Goal: Information Seeking & Learning: Compare options

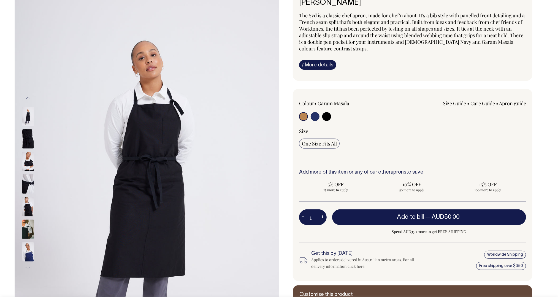
scroll to position [44, 0]
drag, startPoint x: 319, startPoint y: 119, endPoint x: 316, endPoint y: 116, distance: 4.7
click at [319, 119] on label at bounding box center [315, 117] width 9 height 10
click at [319, 119] on input "radio" at bounding box center [315, 116] width 9 height 9
radio input "true"
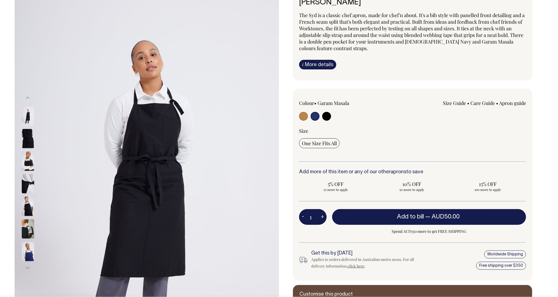
radio input "true"
select select "French Navy"
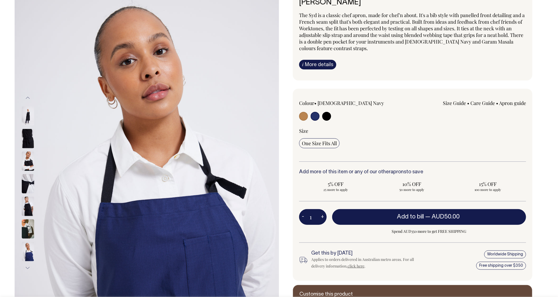
click at [316, 116] on input "radio" at bounding box center [315, 116] width 9 height 9
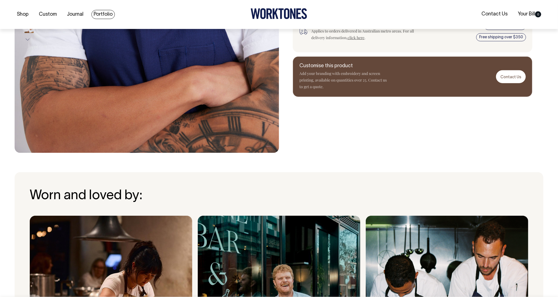
scroll to position [273, 0]
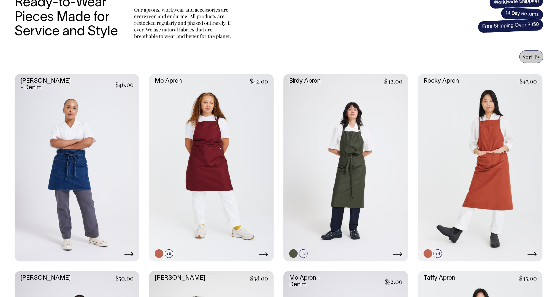
scroll to position [192, 0]
click at [520, 160] on link at bounding box center [480, 167] width 125 height 187
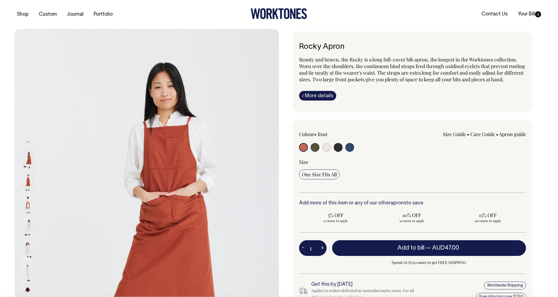
click at [351, 152] on input "radio" at bounding box center [350, 147] width 9 height 9
radio input "true"
select select "Indigo"
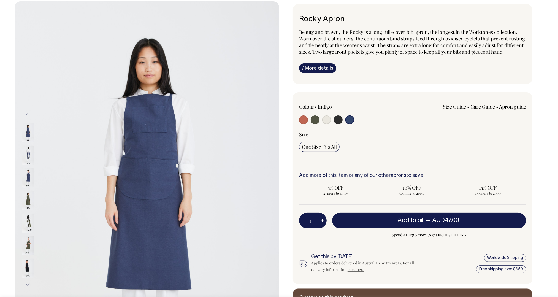
scroll to position [28, 0]
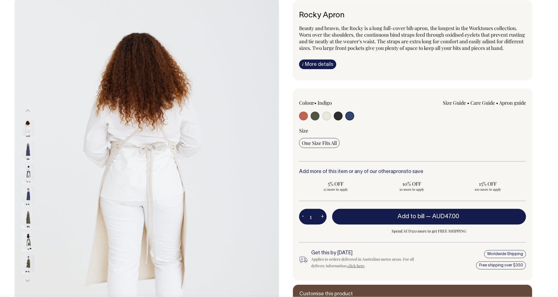
click at [348, 120] on input "radio" at bounding box center [350, 116] width 9 height 9
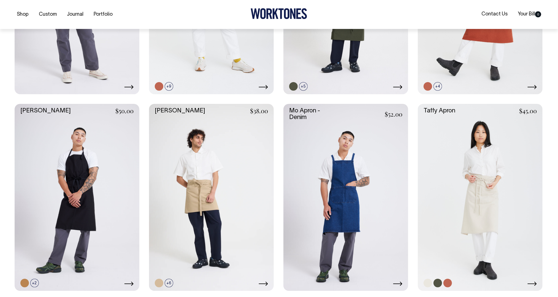
click at [469, 204] on link at bounding box center [480, 197] width 125 height 187
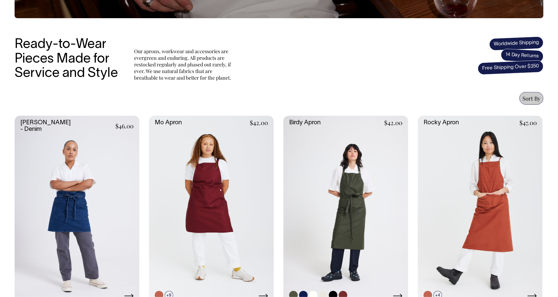
scroll to position [150, 0]
click at [503, 190] on link at bounding box center [480, 209] width 125 height 187
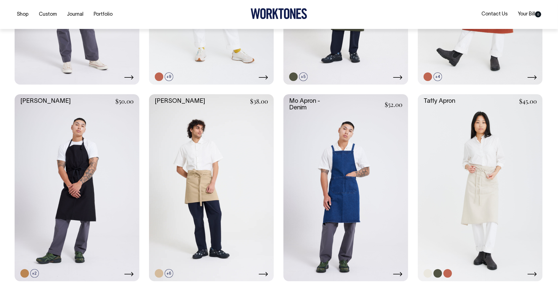
click at [450, 170] on link at bounding box center [480, 187] width 125 height 187
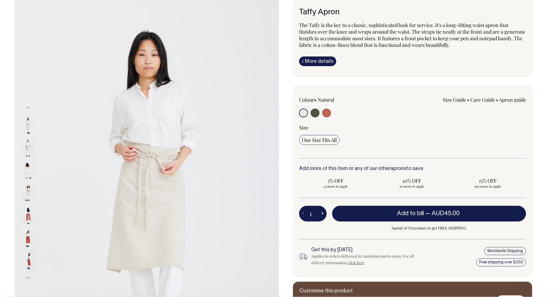
scroll to position [35, 0]
click at [27, 153] on img at bounding box center [28, 147] width 12 height 19
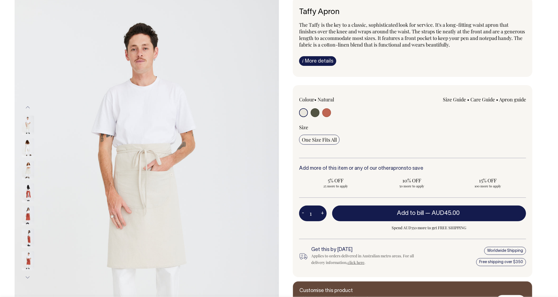
click at [26, 166] on img at bounding box center [28, 170] width 12 height 19
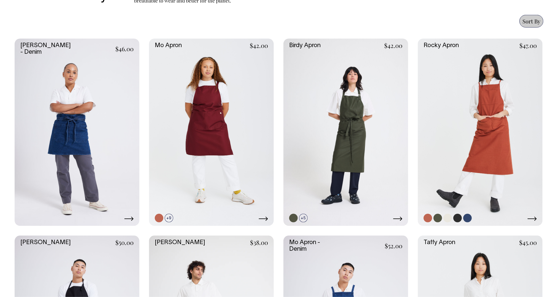
click at [511, 111] on link at bounding box center [480, 132] width 125 height 187
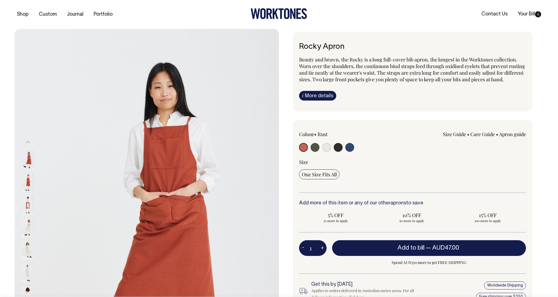
click at [352, 152] on input "radio" at bounding box center [350, 147] width 9 height 9
radio input "true"
select select "Indigo"
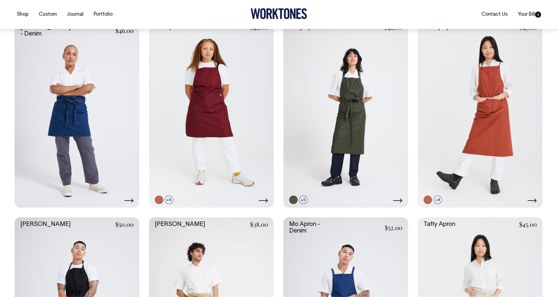
scroll to position [246, 0]
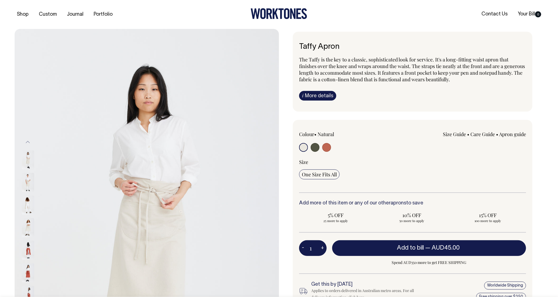
click at [327, 149] on input "radio" at bounding box center [326, 147] width 9 height 9
radio input "true"
select select "Rust"
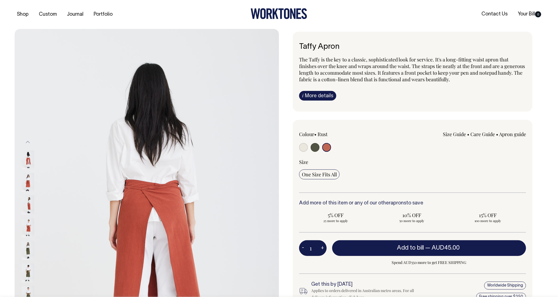
click at [316, 149] on input "radio" at bounding box center [315, 147] width 9 height 9
radio input "true"
select select "Olive"
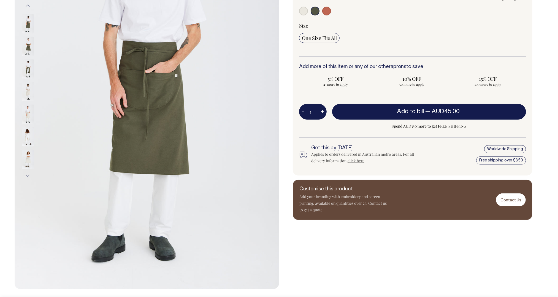
scroll to position [137, 0]
click at [30, 93] on img at bounding box center [28, 91] width 12 height 19
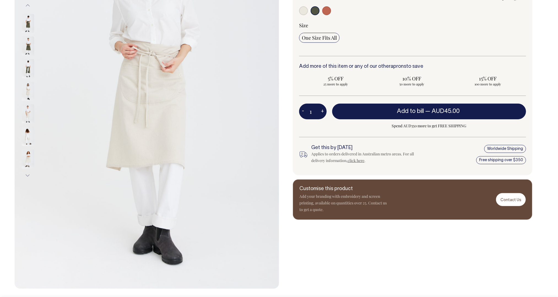
drag, startPoint x: 27, startPoint y: 72, endPoint x: 26, endPoint y: 60, distance: 11.4
click at [27, 70] on div at bounding box center [35, 0] width 28 height 699
drag, startPoint x: 29, startPoint y: 114, endPoint x: 27, endPoint y: 127, distance: 13.6
click at [29, 114] on img at bounding box center [28, 113] width 12 height 19
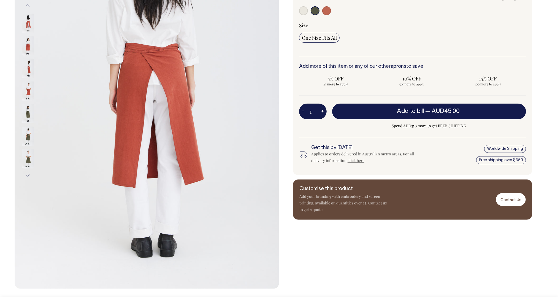
click at [27, 135] on div at bounding box center [35, 113] width 28 height 699
click at [28, 95] on img at bounding box center [28, 91] width 12 height 19
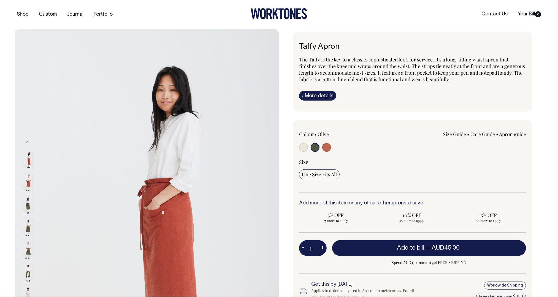
scroll to position [0, 0]
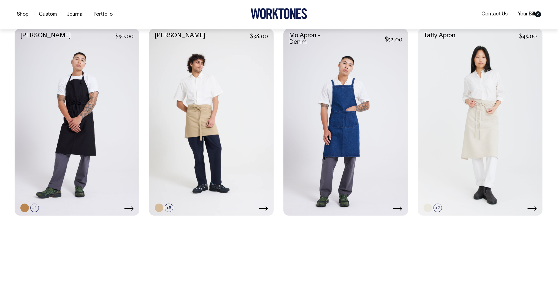
scroll to position [435, 0]
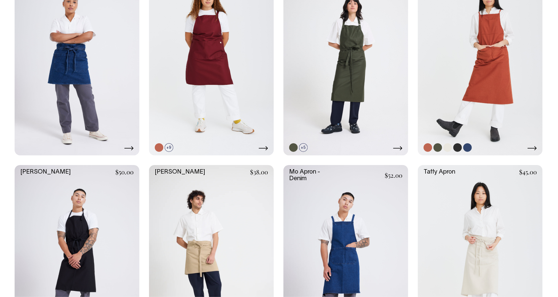
click at [490, 80] on link at bounding box center [480, 61] width 125 height 187
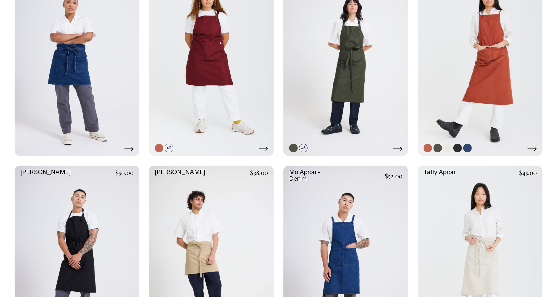
scroll to position [298, 0]
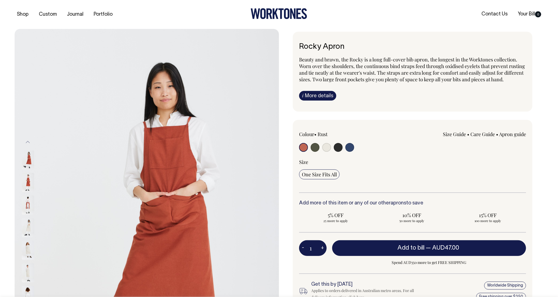
click at [353, 152] on input "radio" at bounding box center [350, 147] width 9 height 9
radio input "true"
select select "Indigo"
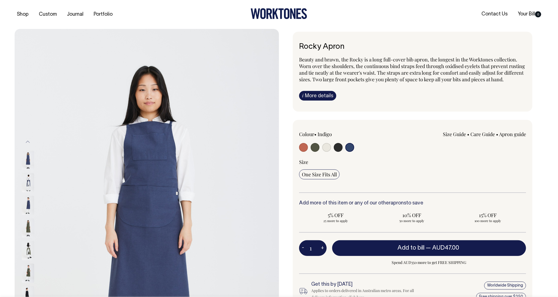
click at [328, 100] on link "i More details" at bounding box center [317, 96] width 37 height 10
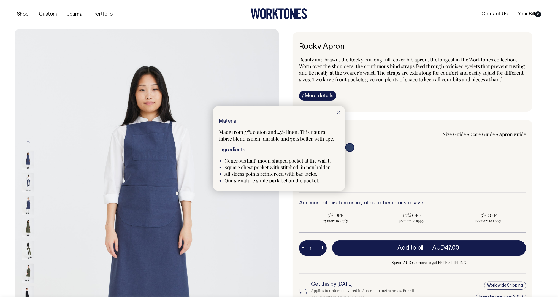
click at [340, 113] on div at bounding box center [339, 112] width 14 height 12
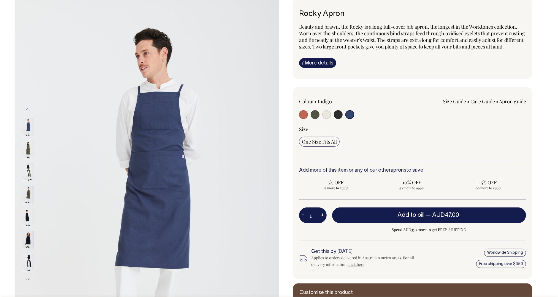
scroll to position [33, 0]
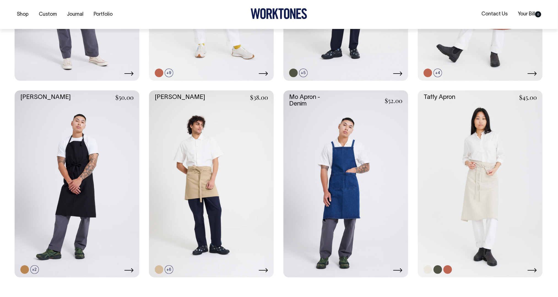
click at [452, 186] on link at bounding box center [480, 183] width 125 height 187
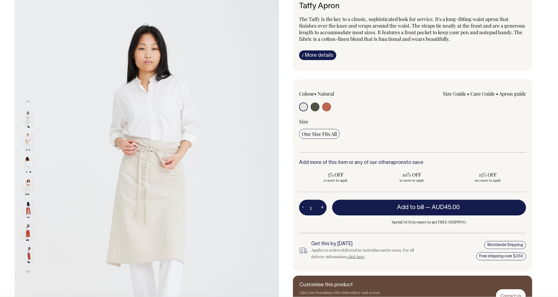
scroll to position [41, 0]
click at [34, 121] on img at bounding box center [28, 119] width 12 height 19
click at [25, 131] on div at bounding box center [35, 142] width 28 height 23
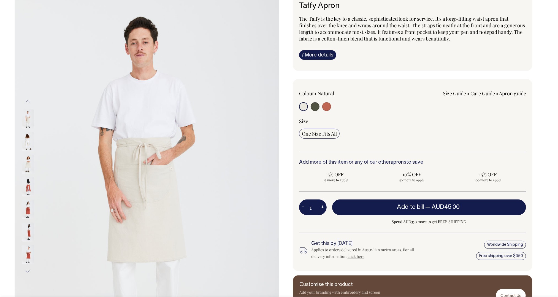
click at [25, 204] on img at bounding box center [28, 209] width 12 height 19
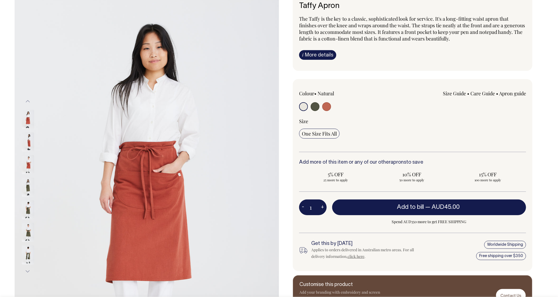
click at [27, 228] on img at bounding box center [28, 232] width 12 height 19
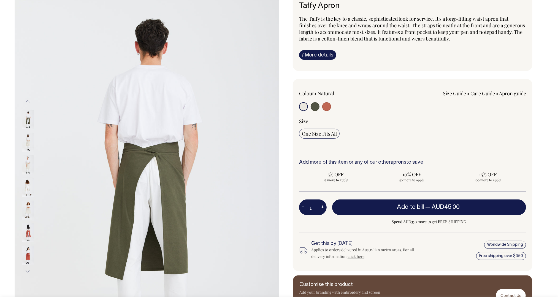
click at [29, 271] on button "Next" at bounding box center [28, 271] width 8 height 12
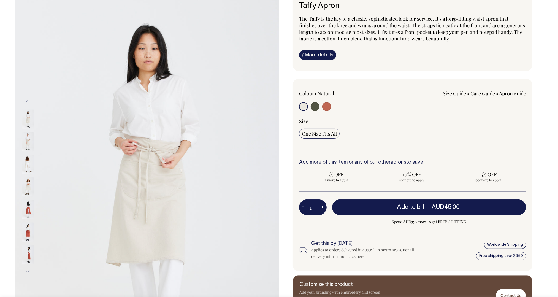
click at [29, 271] on button "Next" at bounding box center [28, 271] width 8 height 12
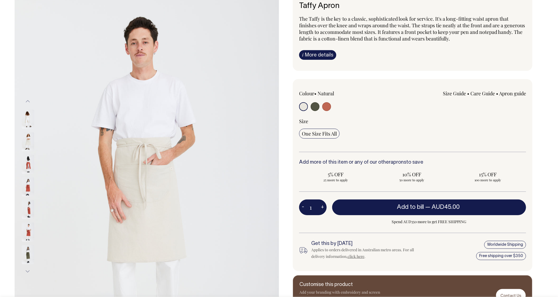
click at [29, 271] on button "Next" at bounding box center [28, 271] width 8 height 12
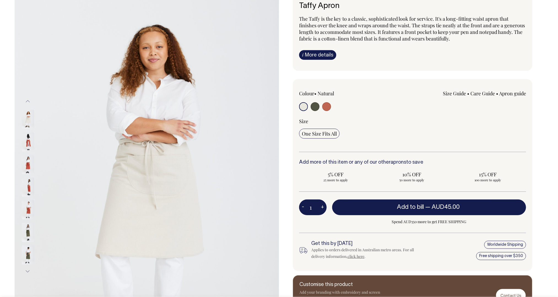
click at [29, 271] on button "Next" at bounding box center [28, 271] width 8 height 12
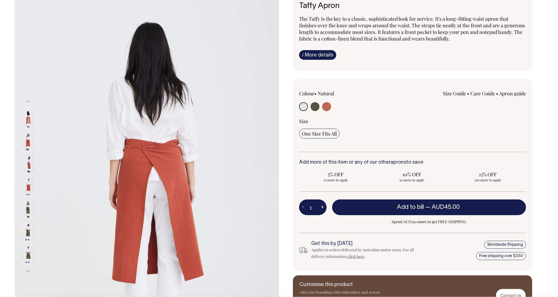
click at [30, 233] on img at bounding box center [28, 232] width 12 height 19
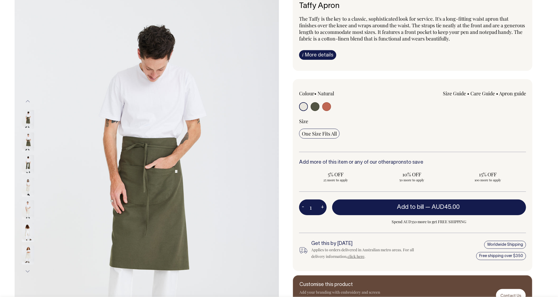
click at [27, 163] on img at bounding box center [28, 164] width 12 height 19
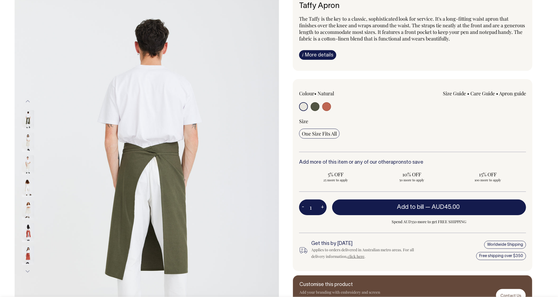
click at [28, 143] on div at bounding box center [35, 51] width 28 height 699
click at [27, 122] on img at bounding box center [28, 119] width 12 height 19
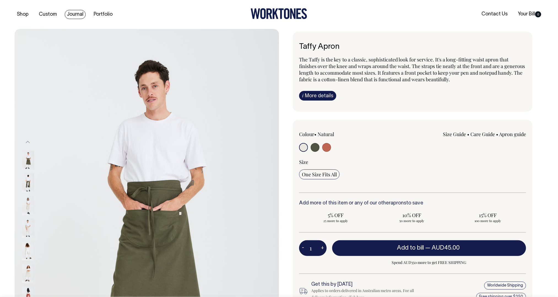
scroll to position [0, 0]
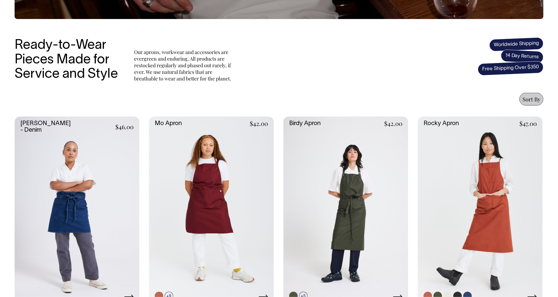
click at [460, 153] on link at bounding box center [480, 210] width 125 height 187
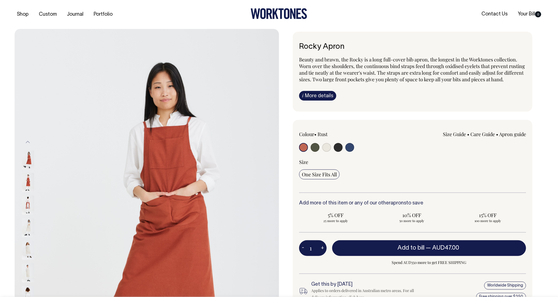
click at [28, 183] on img at bounding box center [28, 182] width 12 height 19
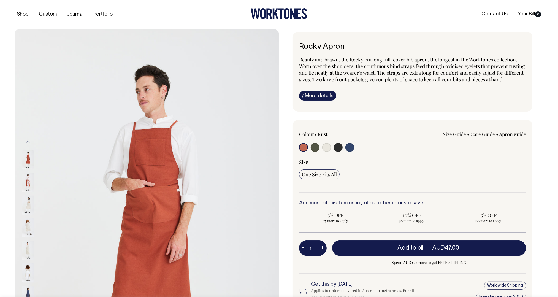
click at [25, 221] on img at bounding box center [28, 227] width 12 height 19
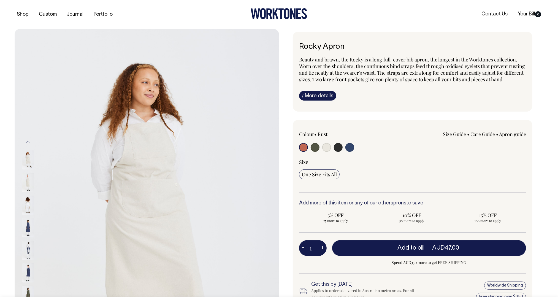
click at [23, 220] on img at bounding box center [28, 227] width 12 height 19
